Goal: Find specific page/section: Find specific page/section

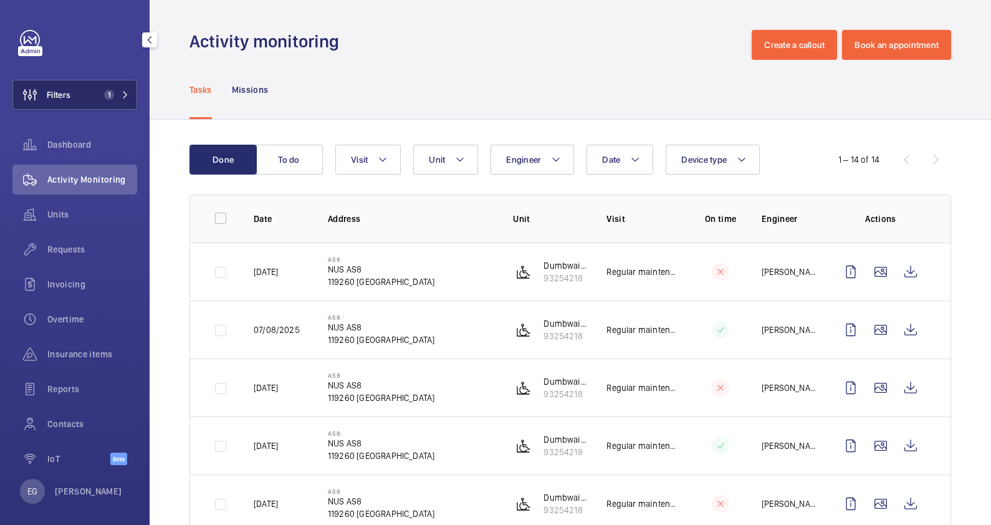
click at [122, 95] on mat-icon at bounding box center [125, 94] width 7 height 7
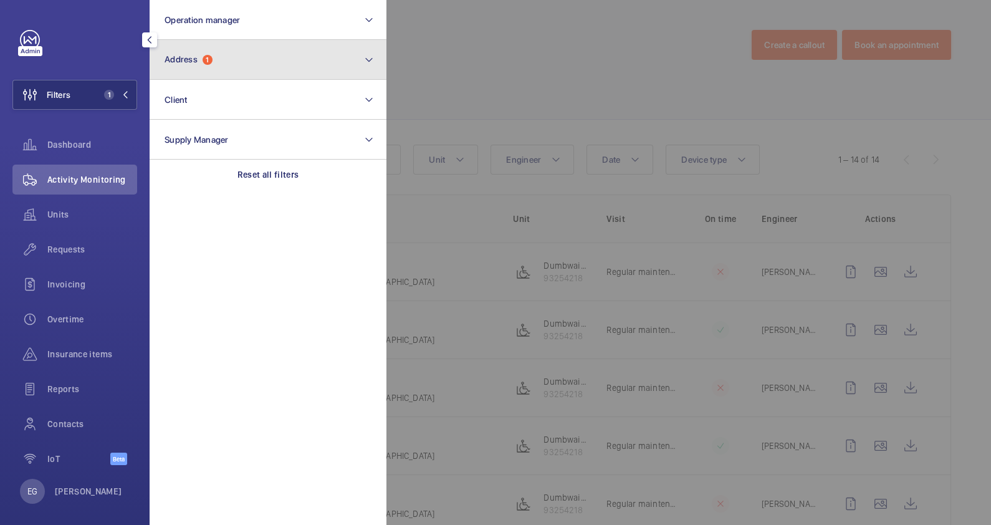
click at [228, 55] on button "Address 1" at bounding box center [268, 60] width 237 height 40
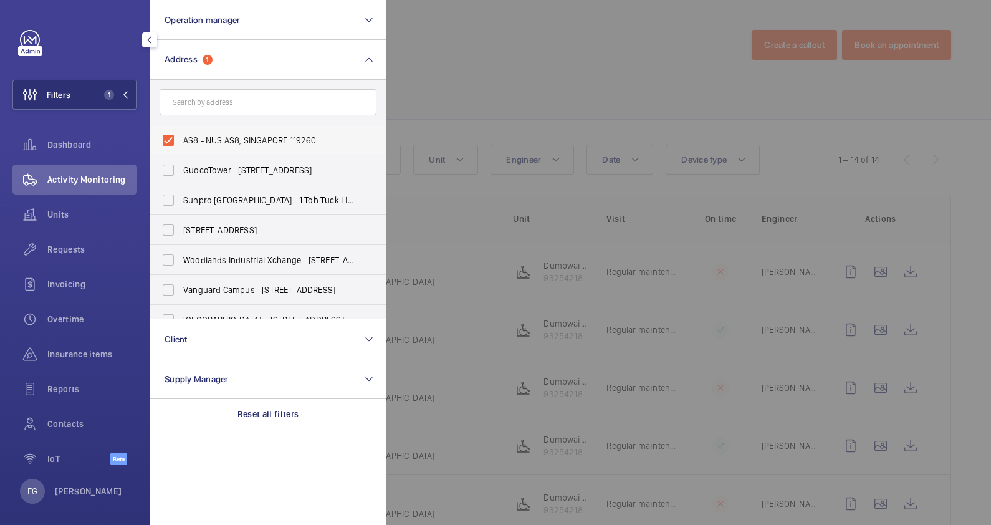
click at [231, 137] on span "AS8 - NUS AS8, SINGAPORE 119260" at bounding box center [268, 140] width 171 height 12
click at [181, 137] on input "AS8 - NUS AS8, SINGAPORE 119260" at bounding box center [168, 140] width 25 height 25
checkbox input "false"
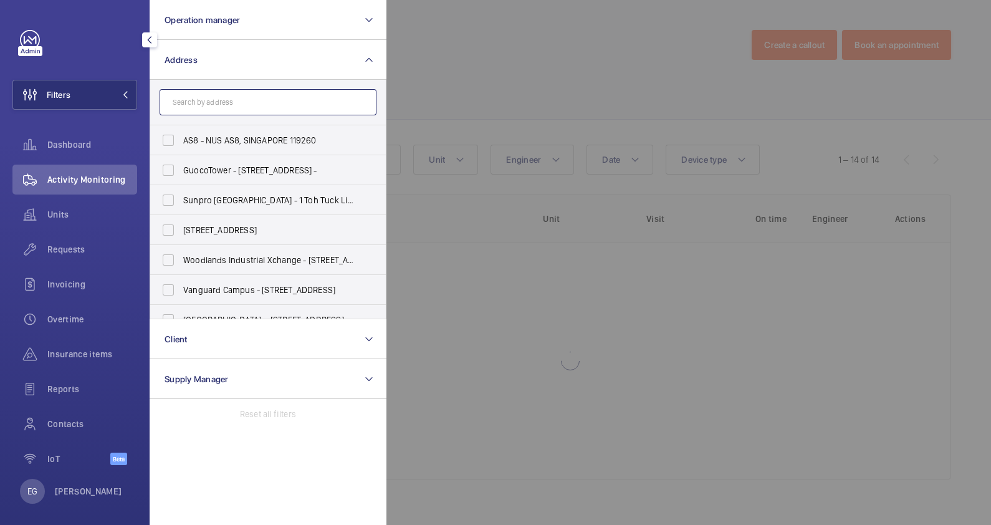
click at [233, 109] on input "text" at bounding box center [268, 102] width 217 height 26
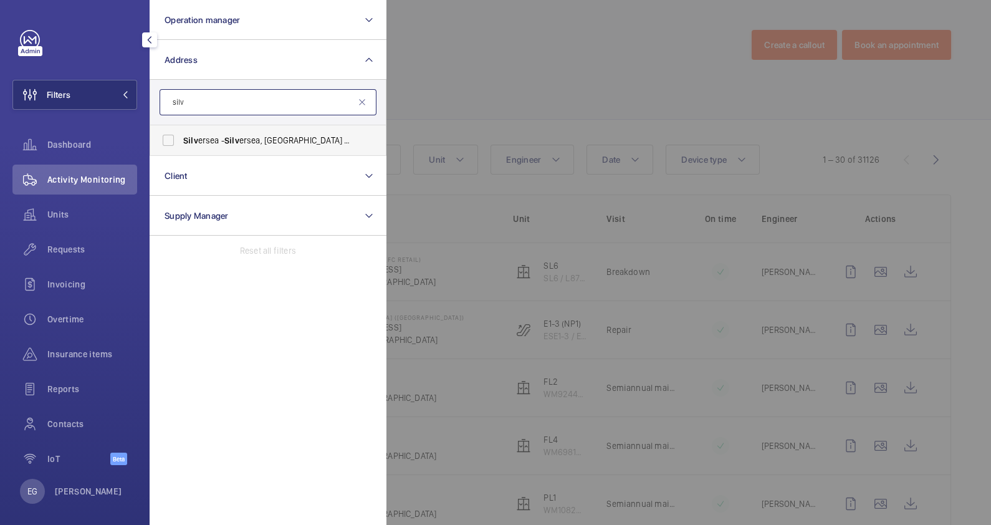
type input "silv"
click at [237, 142] on span "Silv" at bounding box center [231, 140] width 15 height 10
click at [181, 142] on input "Silv ersea - [GEOGRAPHIC_DATA]" at bounding box center [168, 140] width 25 height 25
checkbox input "true"
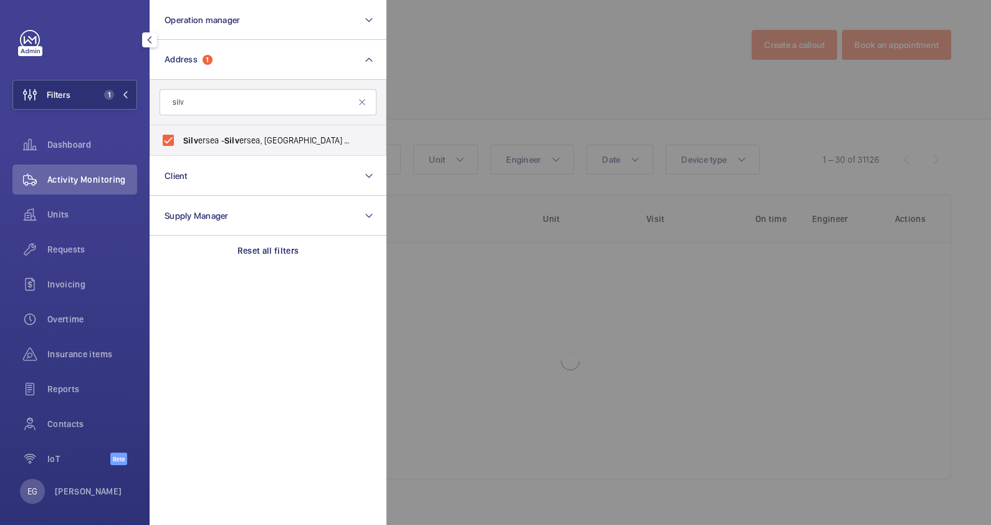
click at [514, 60] on div at bounding box center [882, 262] width 991 height 525
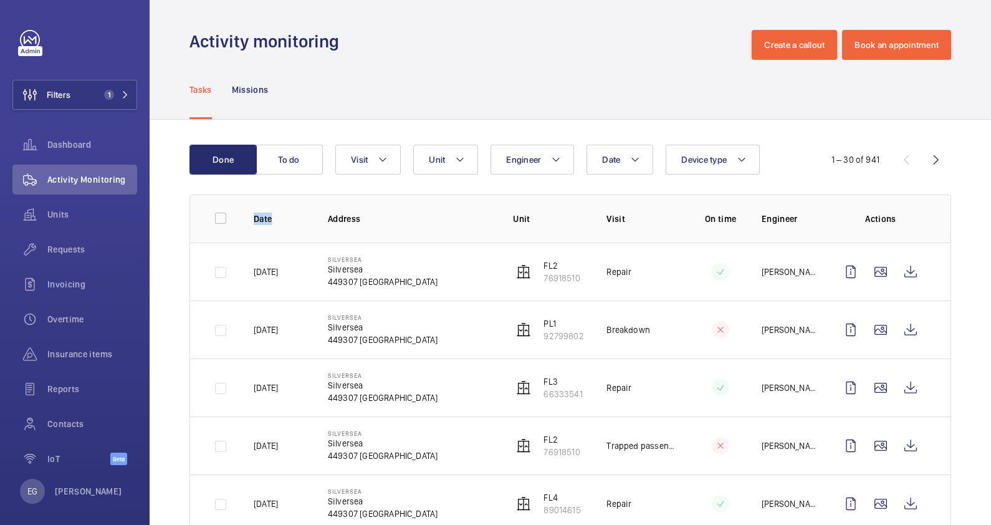
click at [75, 137] on div "Dashboard" at bounding box center [74, 145] width 125 height 30
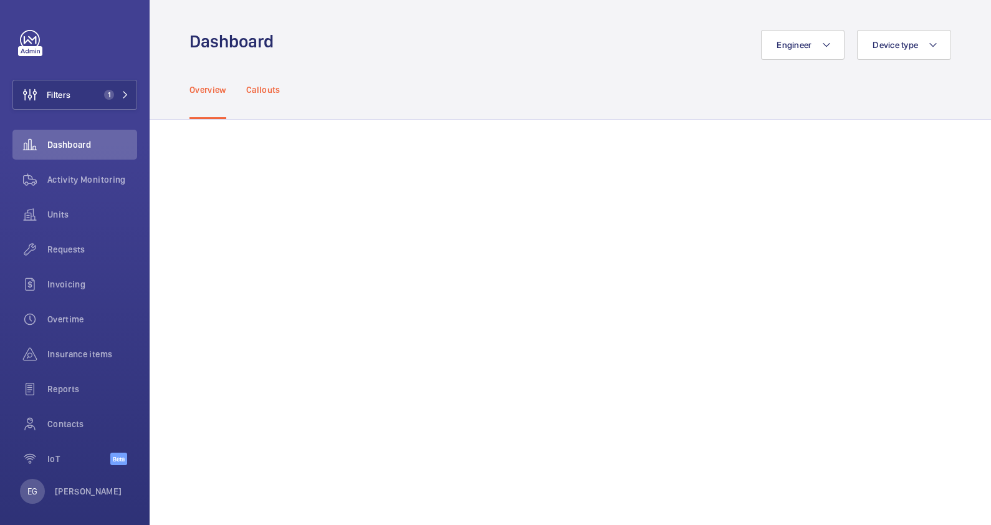
click at [258, 87] on p "Callouts" at bounding box center [263, 90] width 34 height 12
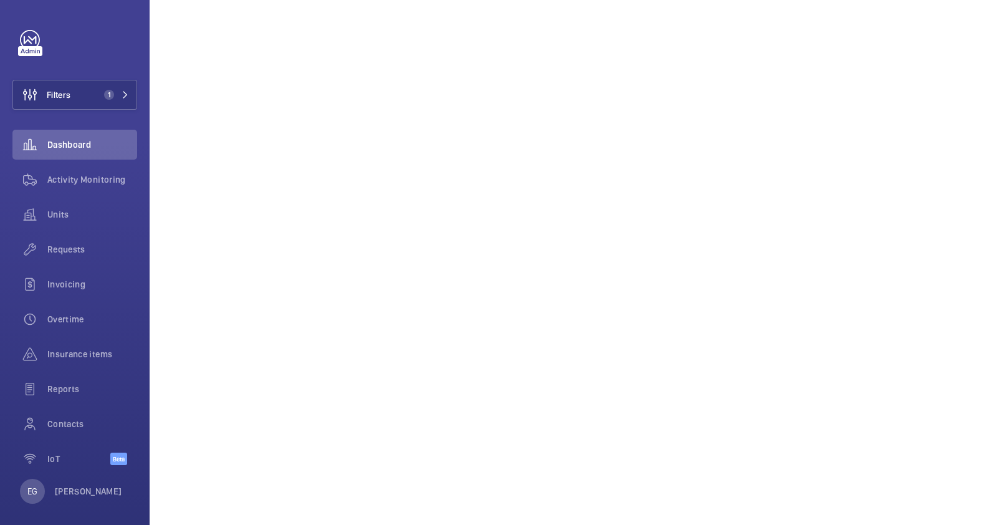
scroll to position [655, 0]
